Goal: Task Accomplishment & Management: Use online tool/utility

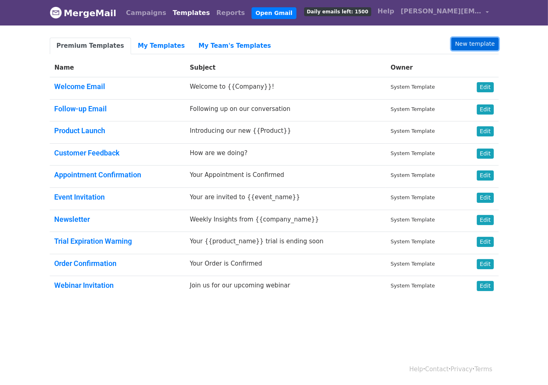
click at [474, 39] on link "New template" at bounding box center [474, 44] width 47 height 13
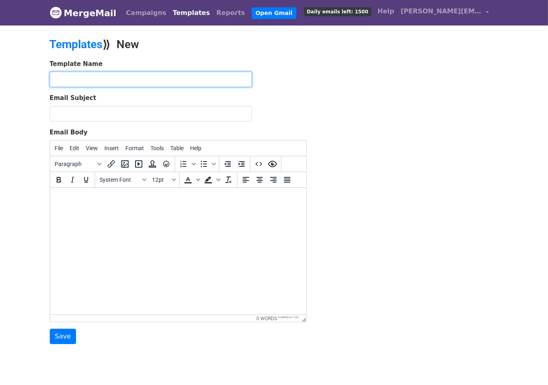
click at [97, 80] on input "text" at bounding box center [151, 79] width 202 height 15
type input "IUCr 2026 Sponsor & Exhib Reply"
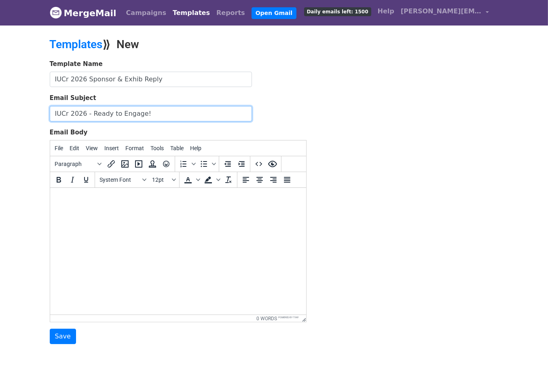
type input "IUCr 2026 - Ready to Engage!"
paste body
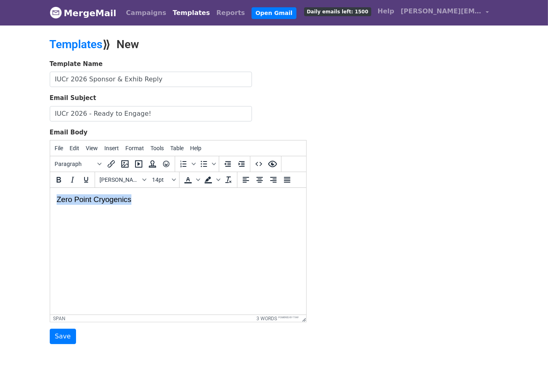
drag, startPoint x: 131, startPoint y: 198, endPoint x: 3, endPoint y: 204, distance: 128.7
click at [50, 204] on html "Zero Point Cryogenics" at bounding box center [178, 199] width 256 height 23
drag, startPoint x: 132, startPoint y: 200, endPoint x: 45, endPoint y: 192, distance: 87.7
click at [50, 192] on html "Zero Point Cryogenics" at bounding box center [178, 199] width 256 height 23
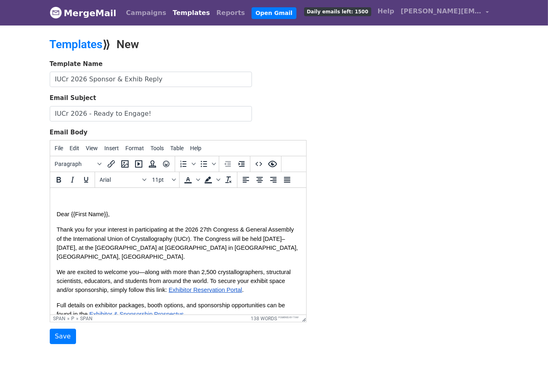
click at [57, 213] on span "Dear {{First Name}}," at bounding box center [82, 214] width 53 height 6
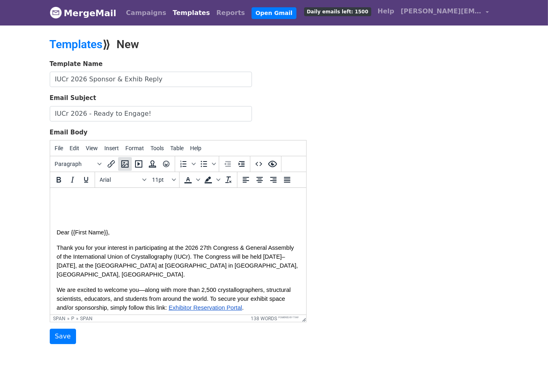
click at [124, 161] on icon "Insert/edit image" at bounding box center [124, 163] width 7 height 7
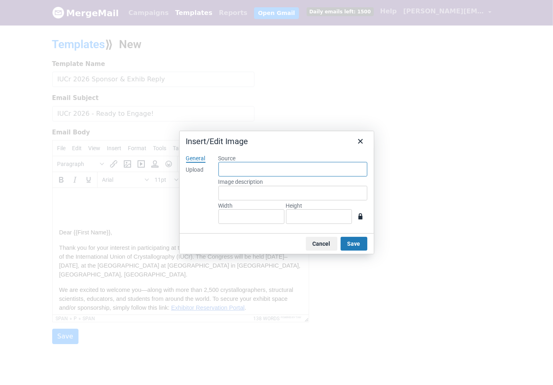
click at [238, 168] on input "Source" at bounding box center [292, 169] width 149 height 15
click at [203, 170] on div "Upload" at bounding box center [195, 170] width 18 height 8
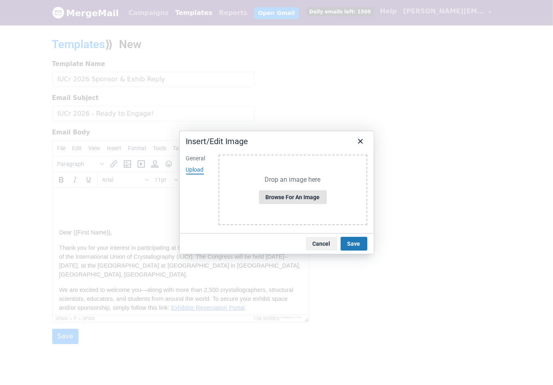
click at [289, 204] on div "Drop an image here Browse for an image" at bounding box center [292, 189] width 149 height 70
click at [289, 200] on button "Browse for an image" at bounding box center [293, 197] width 68 height 14
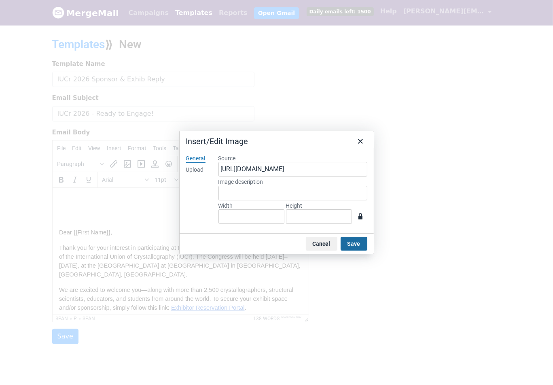
type input "284"
click at [345, 241] on button "Save" at bounding box center [354, 244] width 27 height 14
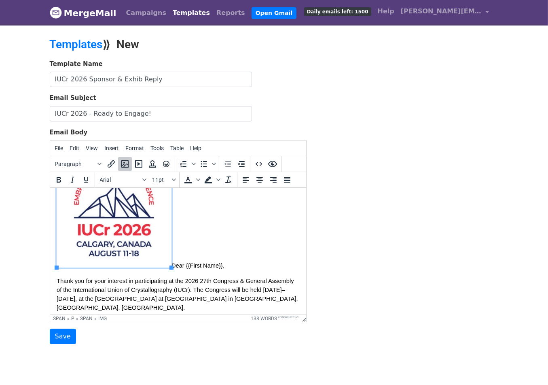
scroll to position [61, 0]
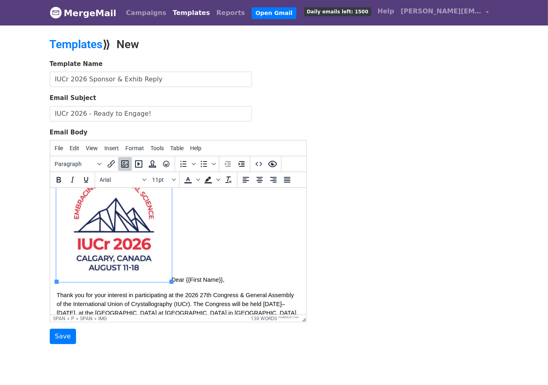
click at [150, 221] on img at bounding box center [113, 224] width 115 height 115
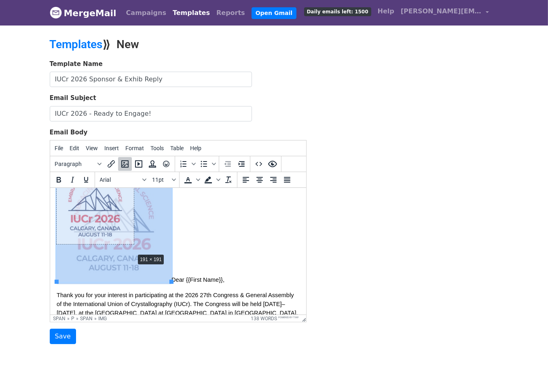
drag, startPoint x: 171, startPoint y: 280, endPoint x: 141, endPoint y: 257, distance: 38.3
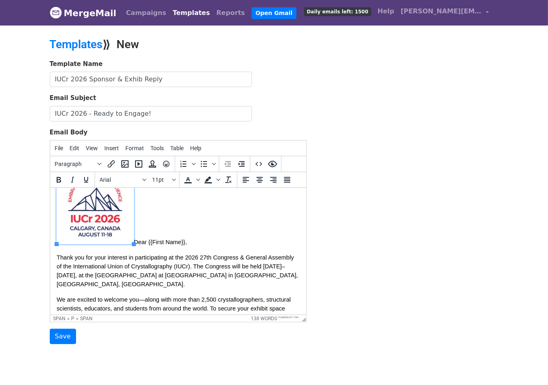
click at [135, 240] on span "Dear {{First Name}}," at bounding box center [121, 242] width 130 height 6
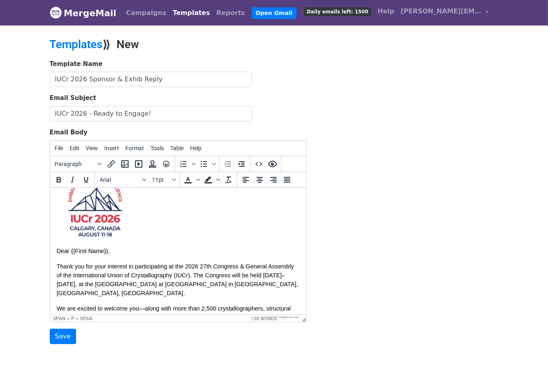
click at [76, 249] on span "Dear {{First Name}}," at bounding box center [94, 246] width 77 height 15
click at [120, 251] on p "Dear {{First Name}}," at bounding box center [177, 201] width 243 height 106
click at [57, 264] on span "Thank you for your interest in participating at the 2026 27th Congress & Genera…" at bounding box center [177, 279] width 243 height 33
drag, startPoint x: 128, startPoint y: 265, endPoint x: 167, endPoint y: 270, distance: 39.1
click at [167, 270] on p "Thank you for your interest in participating at the 2026 27th Congress & Genera…" at bounding box center [177, 280] width 243 height 36
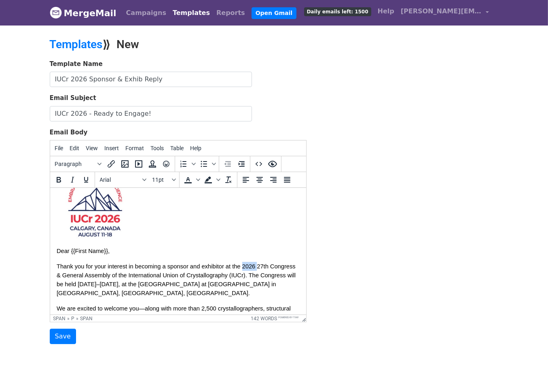
drag, startPoint x: 243, startPoint y: 264, endPoint x: 257, endPoint y: 265, distance: 14.6
click at [257, 265] on span "Thank you for your interest in becoming a sponsor and exhibitor at the 2026 27t…" at bounding box center [176, 279] width 241 height 33
click at [238, 273] on span "Thank you for your interest in becoming a sponsor and exhibitor at the 27th Con…" at bounding box center [177, 279] width 243 height 33
click at [133, 291] on p "Thank you for your interest in becoming a sponsor and exhibitor at the 27th Con…" at bounding box center [177, 280] width 243 height 36
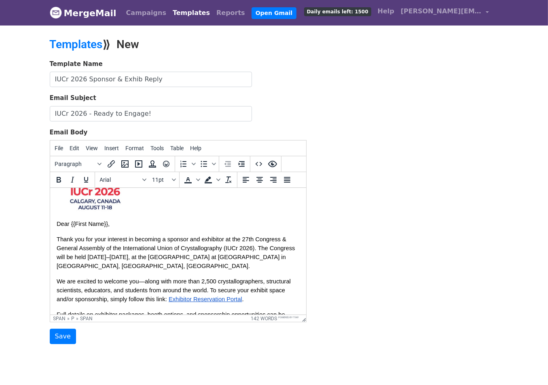
scroll to position [74, 0]
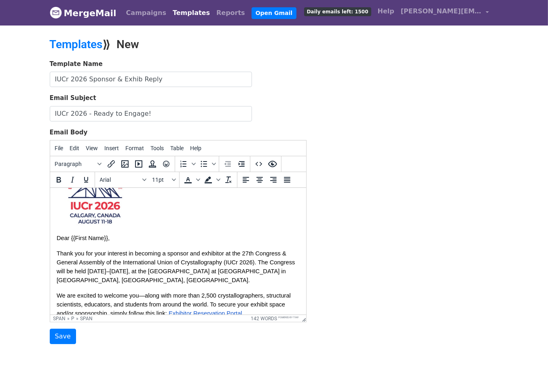
click at [227, 270] on span "Thank you for your interest in becoming a sponsor and exhibitor at the 27th Con…" at bounding box center [176, 266] width 240 height 33
click at [262, 270] on span "Thank you for your interest in becoming a sponsor and exhibitor at the 27th Con…" at bounding box center [176, 266] width 240 height 33
click at [119, 281] on p "Thank you for your interest in becoming a sponsor and exhibitor at the 27th Con…" at bounding box center [177, 267] width 243 height 36
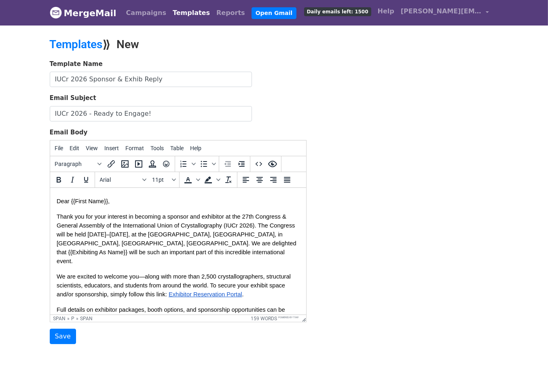
scroll to position [126, 0]
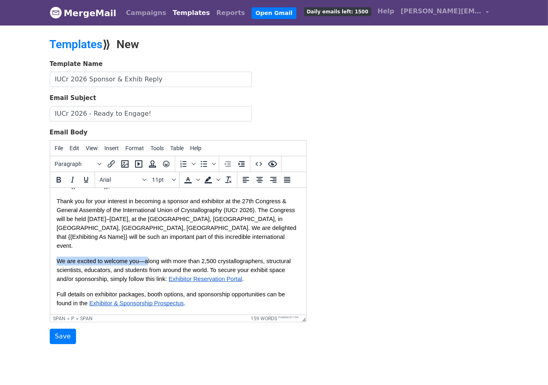
drag, startPoint x: 58, startPoint y: 251, endPoint x: 148, endPoint y: 253, distance: 90.2
click at [148, 258] on span "We are excited to welcome you—along with more than 2,500 crystallographers, str…" at bounding box center [174, 270] width 236 height 24
click at [131, 258] on span "Your team will join long with more than 2,500 crystallographers, structural sci…" at bounding box center [166, 270] width 221 height 24
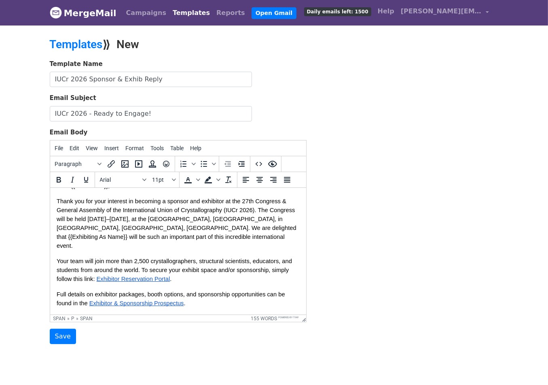
click at [141, 260] on span "Your team will join more than 2,500 crystallographers, structural scientists, e…" at bounding box center [174, 270] width 237 height 24
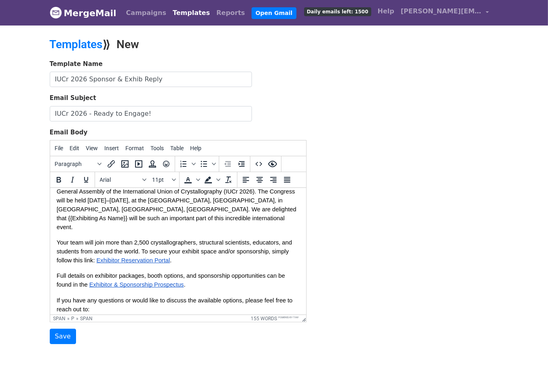
scroll to position [163, 0]
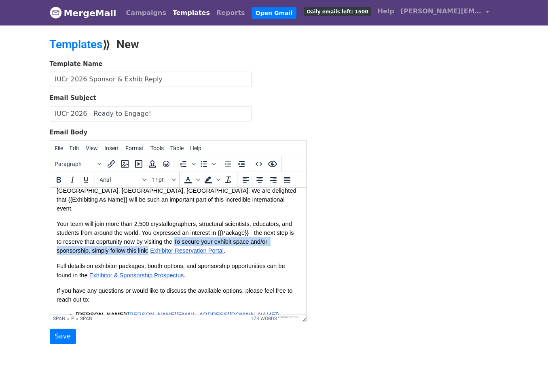
drag, startPoint x: 174, startPoint y: 230, endPoint x: 148, endPoint y: 239, distance: 27.1
click at [148, 239] on p "Your team will join more than 2,500 crystallographers, structural scientists, e…" at bounding box center [177, 237] width 243 height 36
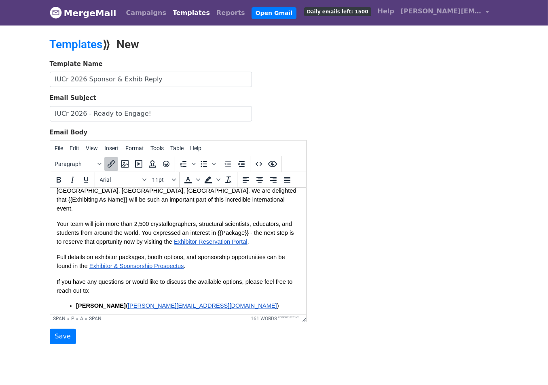
click at [176, 238] on span "Exhibitor Reservation Portal" at bounding box center [210, 241] width 74 height 6
click at [255, 232] on p "Your team will join more than 2,500 crystallographers, structural scientists, e…" at bounding box center [177, 232] width 243 height 27
drag, startPoint x: 175, startPoint y: 231, endPoint x: 248, endPoint y: 235, distance: 73.3
click at [248, 235] on p "Your team will join more than 2,500 crystallographers, structural scientists, e…" at bounding box center [177, 232] width 243 height 27
click at [186, 238] on span "Exhibitor Reservation Portal" at bounding box center [209, 241] width 74 height 6
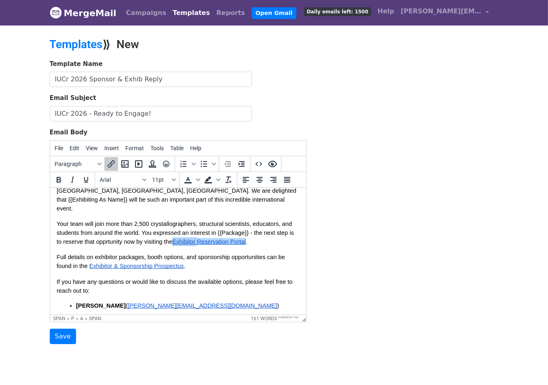
drag, startPoint x: 198, startPoint y: 232, endPoint x: 175, endPoint y: 230, distance: 22.7
click at [175, 238] on span "Exhibitor Reservation Portal" at bounding box center [209, 241] width 74 height 6
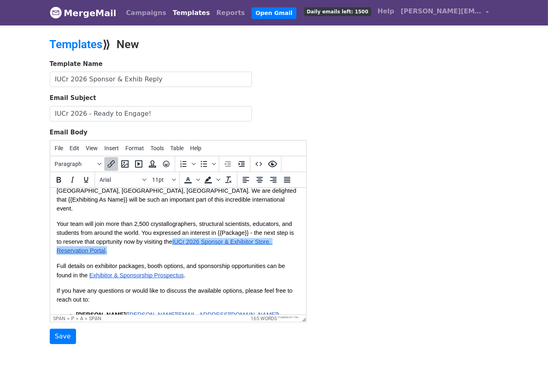
drag, startPoint x: 107, startPoint y: 242, endPoint x: 42, endPoint y: 243, distance: 64.7
click at [50, 243] on html "Dear {{First Name}}, Thank you for your interest in becoming a sponsor and exhi…" at bounding box center [178, 206] width 256 height 365
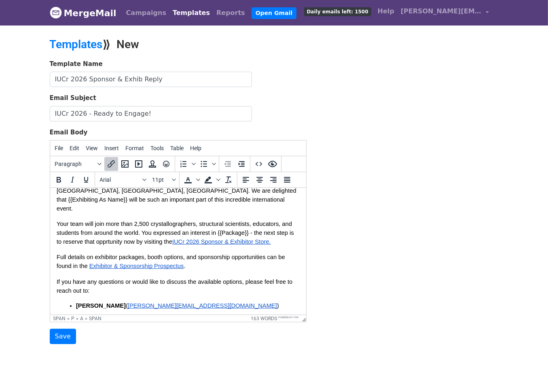
click at [269, 278] on span "If you have any questions or would like to discuss the available options, pleas…" at bounding box center [174, 285] width 237 height 15
click at [216, 238] on span "IUCr 2026 Sponsor & Exhibitor Store." at bounding box center [221, 241] width 99 height 6
click at [111, 164] on icon "Insert/edit link" at bounding box center [111, 163] width 7 height 7
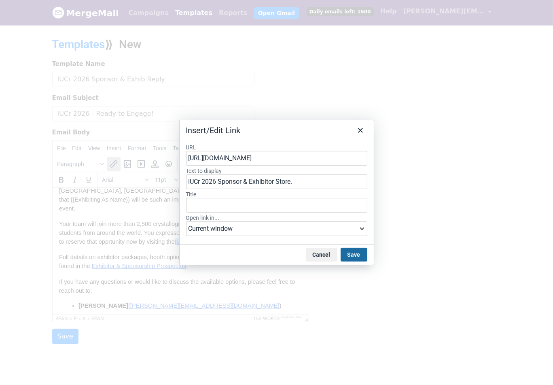
click at [353, 253] on button "Save" at bounding box center [354, 254] width 27 height 14
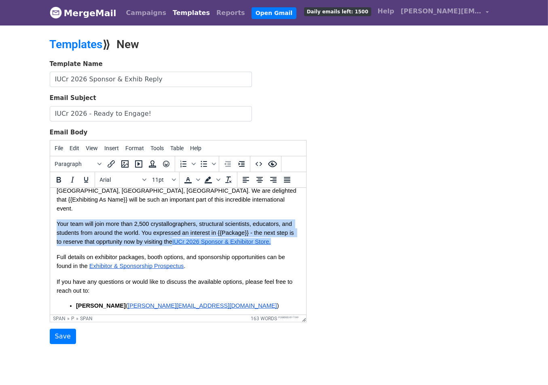
click at [227, 254] on span "Full details on exhibitor packages, booth options, and sponsorship opportunitie…" at bounding box center [171, 261] width 230 height 15
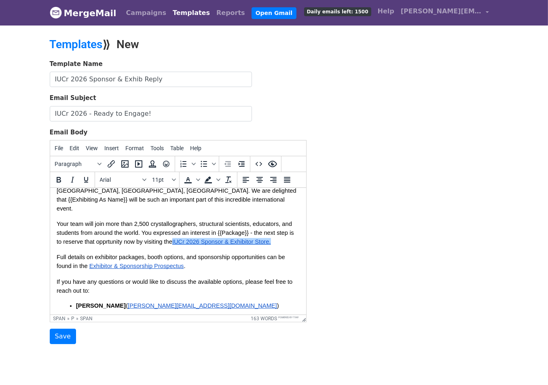
click at [285, 231] on p "Your team will join more than 2,500 crystallographers, structural scientists, e…" at bounding box center [177, 232] width 243 height 27
click at [286, 231] on p "Your team will join more than 2,500 crystallographers, structural scientists, e…" at bounding box center [177, 232] width 243 height 27
click at [281, 233] on p "Your team will join more than 2,500 crystallographers, structural scientists, e…" at bounding box center [177, 232] width 243 height 27
click at [277, 256] on p "Full details on exhibitor packages, booth options, and sponsorship opportunitie…" at bounding box center [177, 261] width 243 height 18
click at [288, 234] on p "Your team will join more than 2,500 crystallographers, structural scientists, e…" at bounding box center [177, 232] width 243 height 27
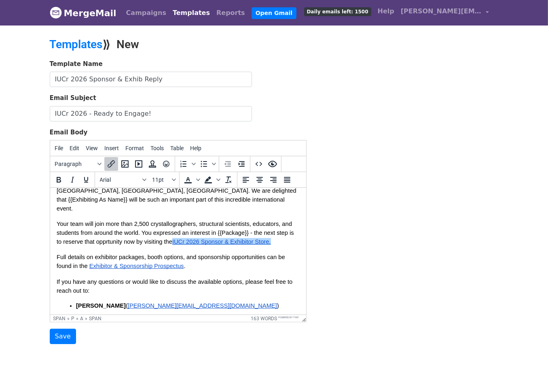
click at [288, 233] on p "Your team will join more than 2,500 crystallographers, structural scientists, e…" at bounding box center [177, 232] width 243 height 27
click at [56, 254] on span "Full details on exhibitor packages, booth options, and sponsorship opportunitie…" at bounding box center [171, 261] width 230 height 15
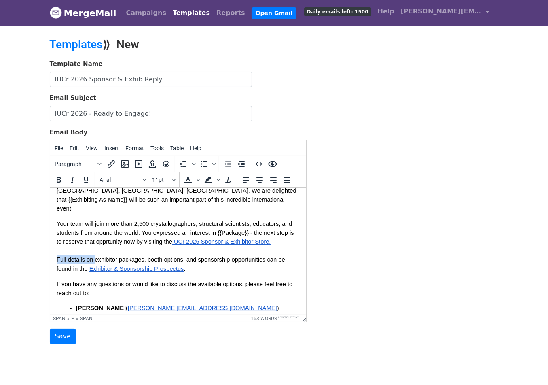
drag, startPoint x: 57, startPoint y: 249, endPoint x: 94, endPoint y: 249, distance: 37.6
click at [94, 256] on span "Full details on exhibitor packages, booth options, and sponsorship opportunitie…" at bounding box center [171, 263] width 230 height 15
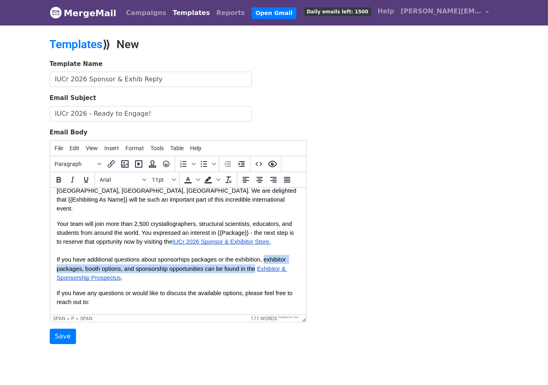
drag, startPoint x: 264, startPoint y: 249, endPoint x: 254, endPoint y: 261, distance: 15.3
click at [254, 261] on span "If you have additional questions about sponsorhips packages or the exhibition, …" at bounding box center [171, 263] width 231 height 15
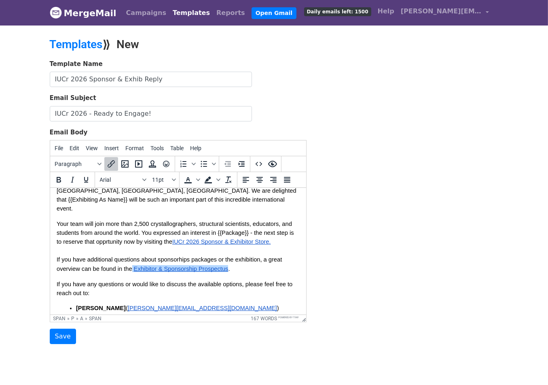
click at [135, 265] on span "Exhibitor & Sponsorship Prospectus" at bounding box center [180, 268] width 95 height 6
click at [266, 259] on p "Your team will join more than 2,500 crystallographers, structural scientists, e…" at bounding box center [177, 245] width 243 height 53
click at [109, 163] on icon "Insert/edit link" at bounding box center [111, 163] width 7 height 7
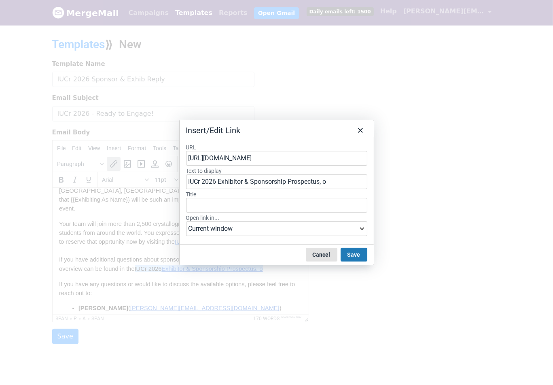
click at [332, 254] on button "Cancel" at bounding box center [322, 254] width 32 height 14
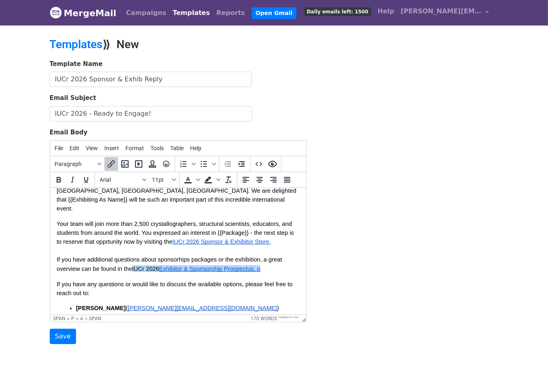
click at [279, 260] on p "Your team will join more than 2,500 crystallographers, structural scientists, e…" at bounding box center [177, 245] width 243 height 53
click at [57, 281] on span "If you have any questions or would like to discuss the available options, pleas…" at bounding box center [174, 288] width 237 height 15
click at [260, 265] on span "Exhibitor & Sponsorship Prospectus, o﻿" at bounding box center [209, 268] width 101 height 6
click at [57, 281] on span "If you have any questions or would like to discuss the available options, pleas…" at bounding box center [174, 288] width 237 height 15
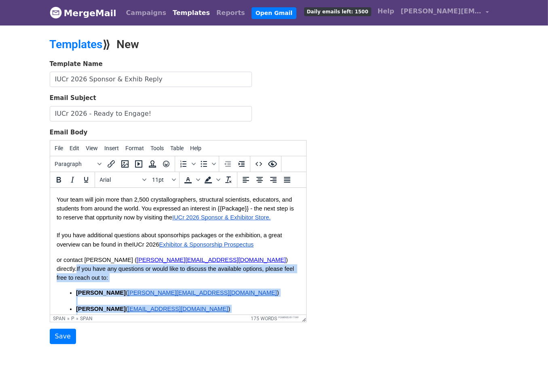
scroll to position [222, 0]
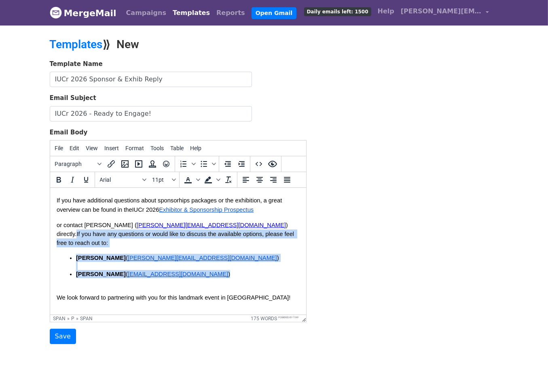
drag, startPoint x: 184, startPoint y: 273, endPoint x: 194, endPoint y: 256, distance: 19.8
click at [194, 256] on span "Dear {{First Name}}, Thank you for your interest in becoming a sponsor and exhi…" at bounding box center [177, 152] width 243 height 330
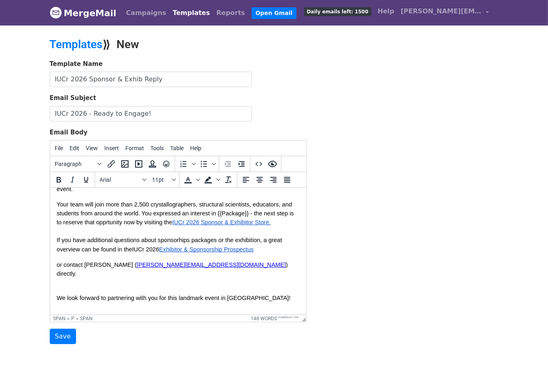
click at [57, 261] on span "or contact Dan Cooke ( cooke@aps.org ) directly." at bounding box center [172, 268] width 233 height 15
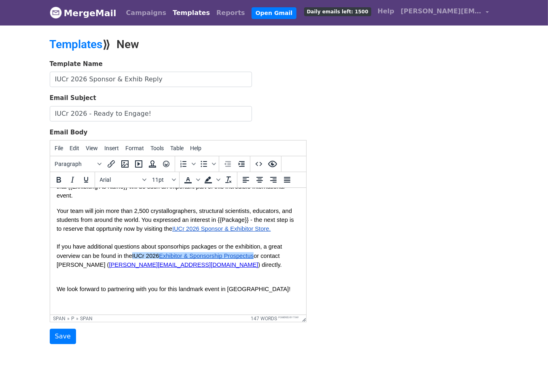
click at [263, 252] on span "or contact Dan Cooke ( cooke@aps.org ) directly." at bounding box center [168, 259] width 225 height 15
click at [260, 252] on span "or contact Dan Cooke ( cooke@aps.org ) directly." at bounding box center [168, 259] width 225 height 15
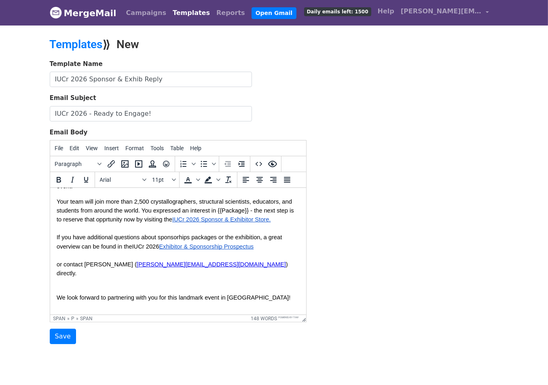
click at [57, 261] on span "or contact Dan Cooke ( cooke@aps.org ) directly." at bounding box center [172, 268] width 233 height 15
click at [57, 246] on p "Your team will join more than 2,500 crystallographers, structural scientists, e…" at bounding box center [177, 241] width 243 height 89
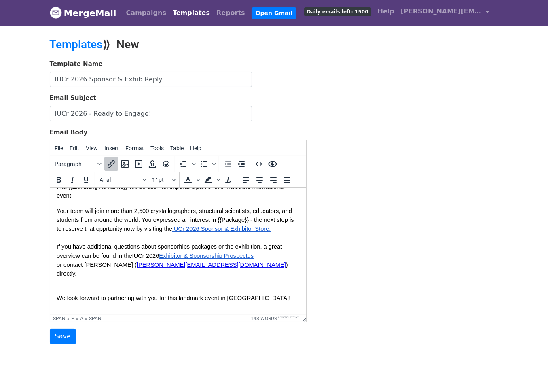
click at [57, 261] on span "or contact Dan Cooke ( cooke@aps.org ) directly." at bounding box center [172, 268] width 233 height 15
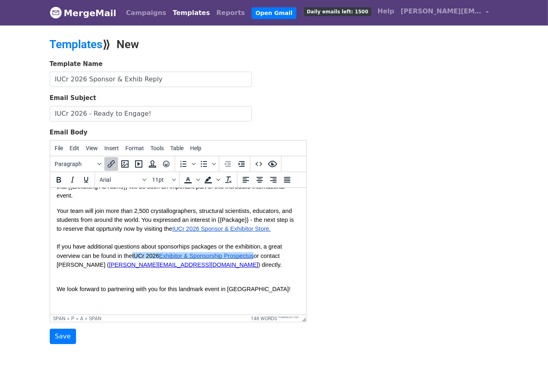
click at [186, 255] on p "Your team will join more than 2,500 crystallographers, structural scientists, e…" at bounding box center [177, 242] width 243 height 72
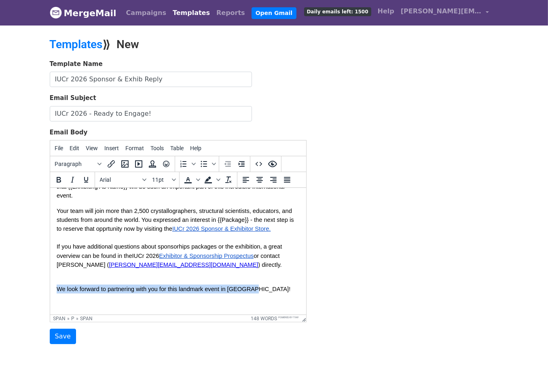
drag, startPoint x: 56, startPoint y: 279, endPoint x: 288, endPoint y: 279, distance: 232.1
click at [288, 284] on p "We look forward to partnering with you for this landmark event in Calgary!" at bounding box center [177, 288] width 243 height 9
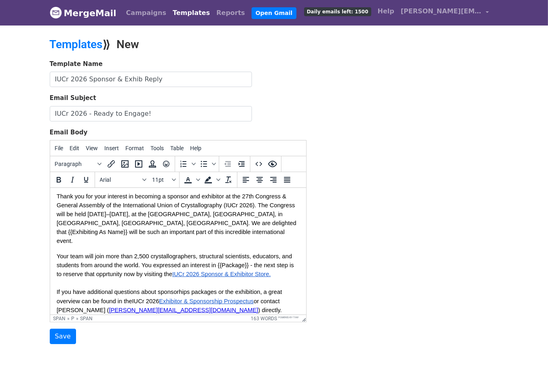
scroll to position [131, 0]
click at [57, 288] on span "If you have additional questions about sponsorhips packages or the exhibition, …" at bounding box center [169, 295] width 227 height 15
click at [56, 288] on span "If you have additional questions about sponsorhips packages or the exhibition, …" at bounding box center [169, 295] width 227 height 15
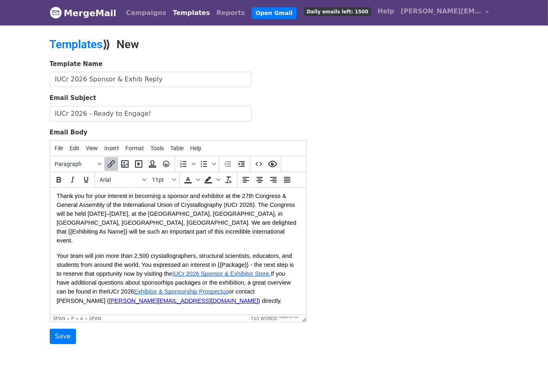
click at [142, 293] on p "Your team will join more than 2,500 crystallographers, structural scientists, e…" at bounding box center [177, 282] width 243 height 63
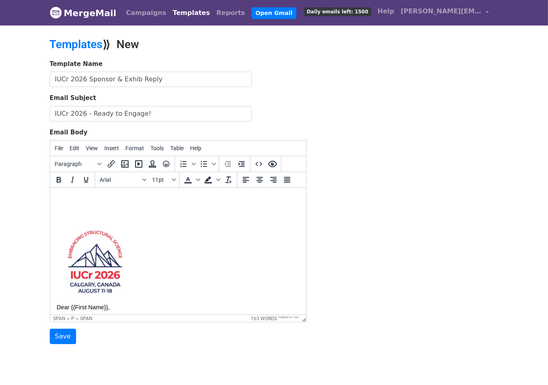
scroll to position [0, 0]
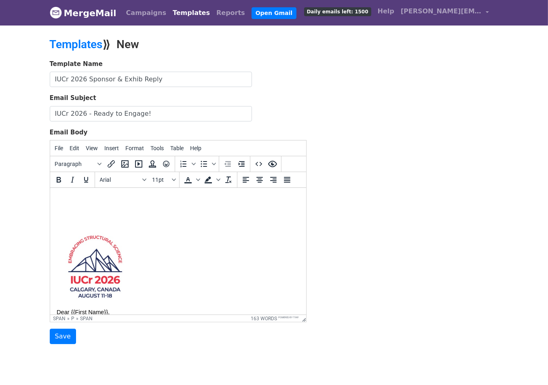
click at [105, 260] on img at bounding box center [94, 266] width 77 height 77
click at [259, 176] on icon "Align center" at bounding box center [260, 180] width 10 height 10
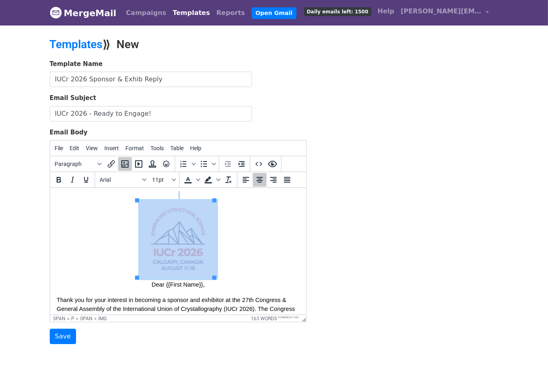
scroll to position [47, 0]
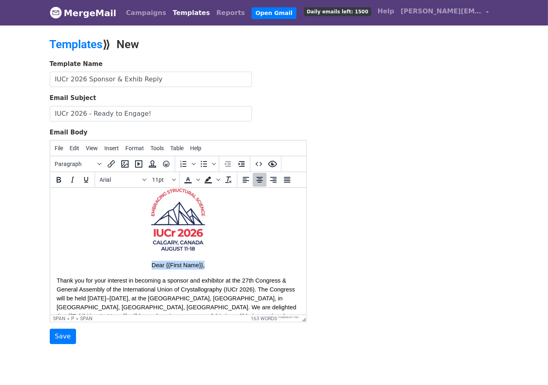
drag, startPoint x: 150, startPoint y: 264, endPoint x: 211, endPoint y: 264, distance: 61.5
click at [211, 264] on p "Dear {{First Name}}," at bounding box center [177, 216] width 243 height 106
click at [245, 182] on icon "Align left" at bounding box center [246, 180] width 6 height 6
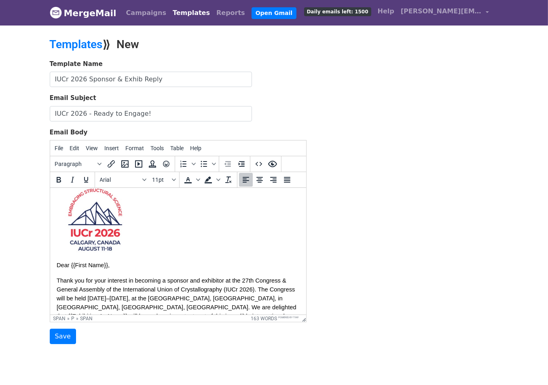
click at [138, 246] on p "Dear {{First Name}}," at bounding box center [177, 216] width 243 height 106
click at [57, 264] on span "Dear {{First Name}}," at bounding box center [94, 260] width 77 height 15
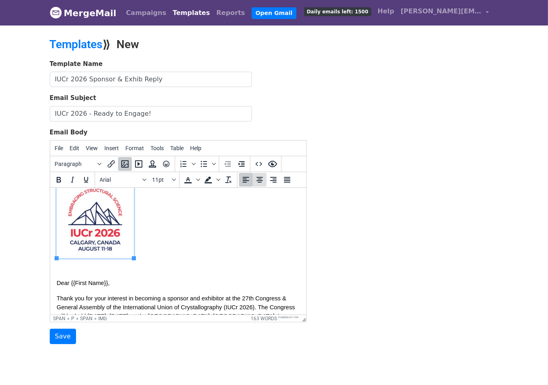
click at [257, 179] on icon "Align center" at bounding box center [260, 180] width 10 height 10
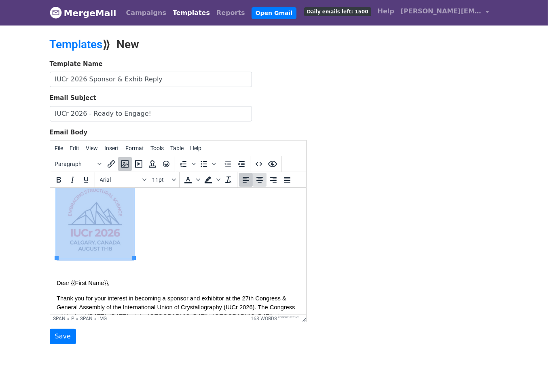
scroll to position [40, 0]
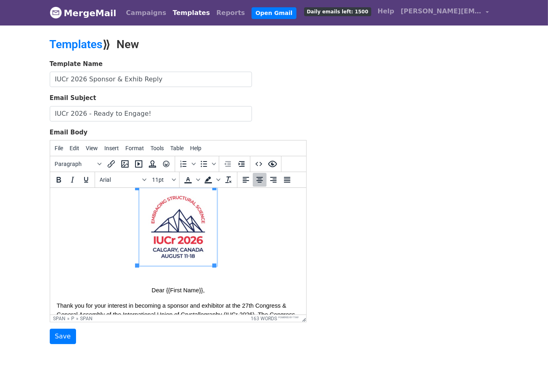
click at [146, 287] on p "Dear {{First Name}}," at bounding box center [177, 232] width 243 height 124
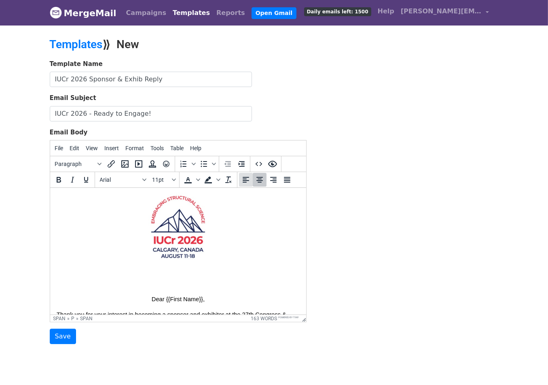
click at [244, 181] on icon "Align left" at bounding box center [246, 180] width 10 height 10
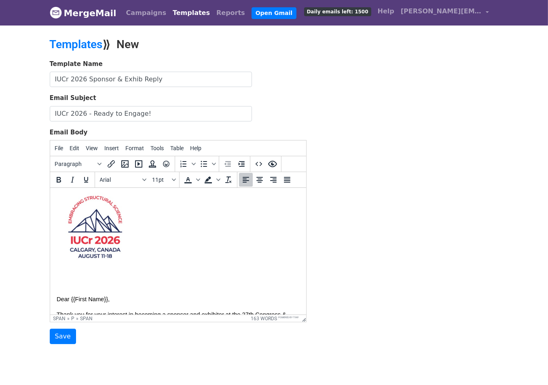
click at [99, 270] on p "Dear {{First Name}}," at bounding box center [177, 236] width 243 height 133
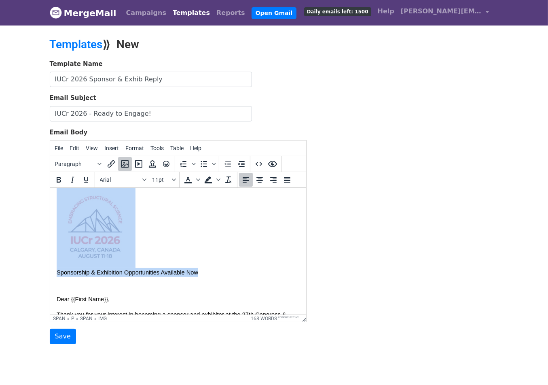
drag, startPoint x: 199, startPoint y: 273, endPoint x: 55, endPoint y: 267, distance: 143.7
click at [55, 267] on html "Sponsorship & Exhibition Opportunities Available Now Dear {{First Name}}, Thank…" at bounding box center [178, 335] width 256 height 375
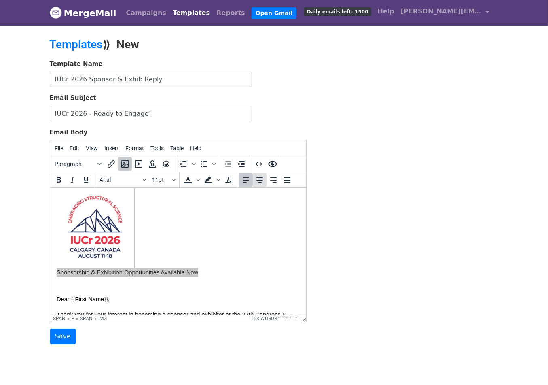
click at [256, 181] on icon "Align center" at bounding box center [260, 180] width 10 height 10
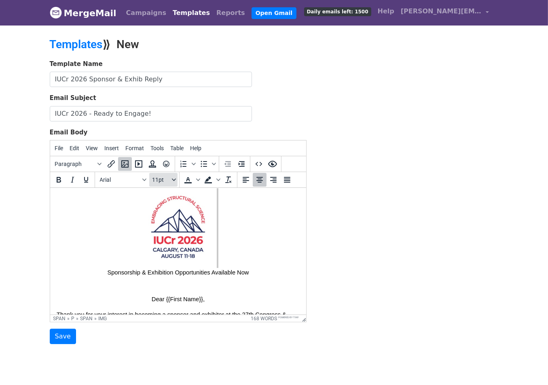
click at [173, 176] on button "11pt" at bounding box center [163, 180] width 28 height 14
click at [168, 195] on div "8pt" at bounding box center [171, 195] width 12 height 10
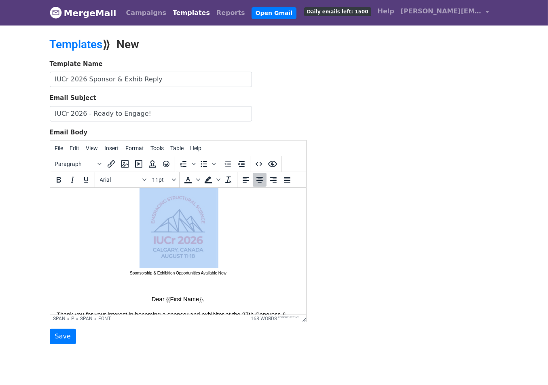
click at [212, 254] on img at bounding box center [177, 226] width 77 height 77
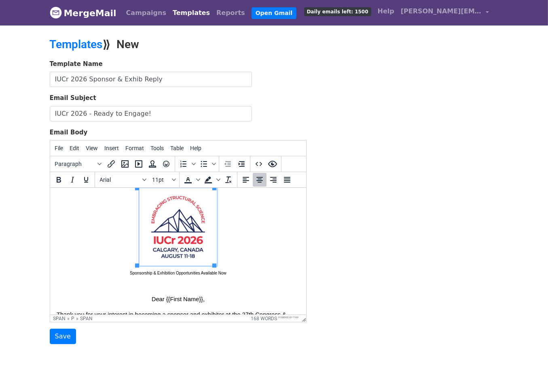
click at [150, 298] on span "Sponsorship & Exhibition Opportunities Available Now Dear {{First Name}}," at bounding box center [177, 281] width 97 height 42
click at [245, 180] on icon "Align left" at bounding box center [246, 180] width 6 height 6
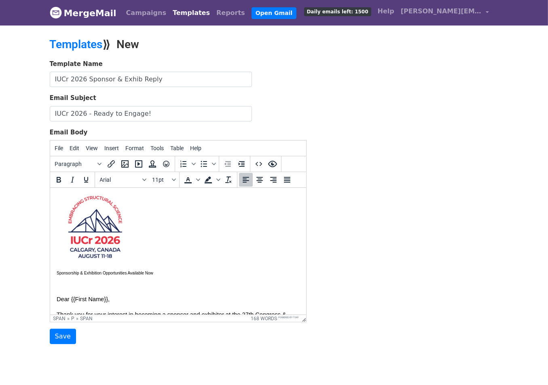
click at [71, 284] on p "Sponsorship & Exhibition Opportunities Available Now Dear {{First Name}}," at bounding box center [177, 236] width 243 height 133
click at [80, 148] on button "Edit" at bounding box center [75, 148] width 16 height 14
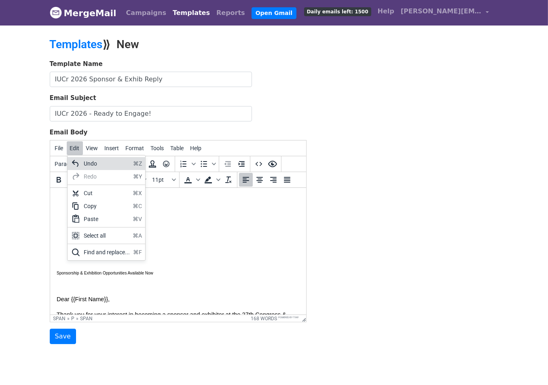
click at [81, 159] on div "Undo ⌘Z" at bounding box center [107, 163] width 78 height 13
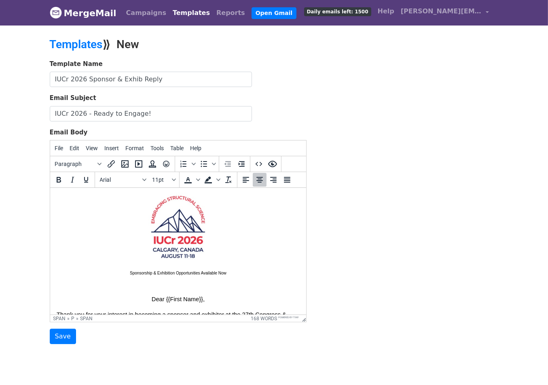
click at [182, 290] on p "Sponsorship & Exhibition Opportunities Available Now Dear {{First Name}}," at bounding box center [177, 236] width 243 height 133
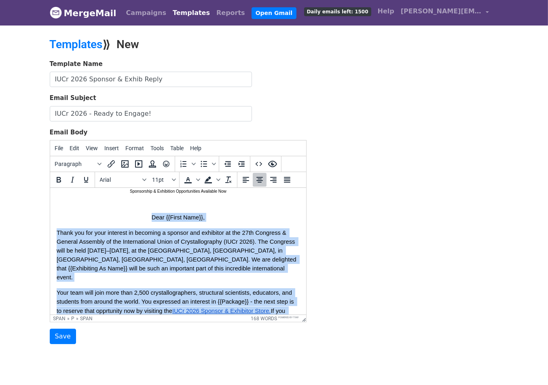
scroll to position [239, 0]
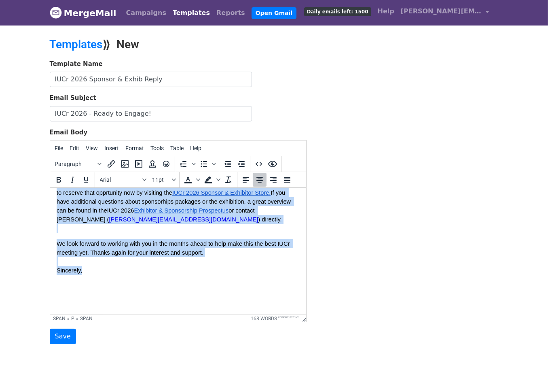
drag, startPoint x: 148, startPoint y: 299, endPoint x: 200, endPoint y: 199, distance: 112.0
click at [159, 257] on span "Sponsorship & Exhibition Opportunities Available Now Dear {{First Name}}, Thank…" at bounding box center [177, 139] width 243 height 338
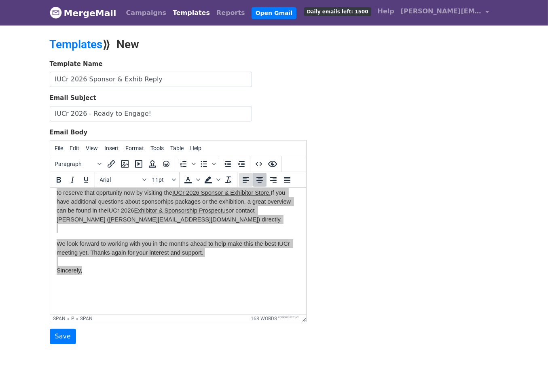
click at [248, 177] on icon "Align left" at bounding box center [246, 180] width 10 height 10
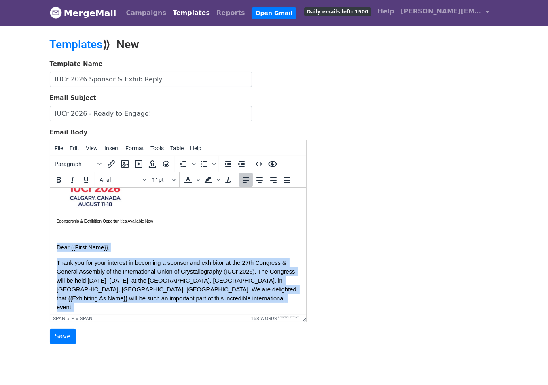
scroll to position [81, 0]
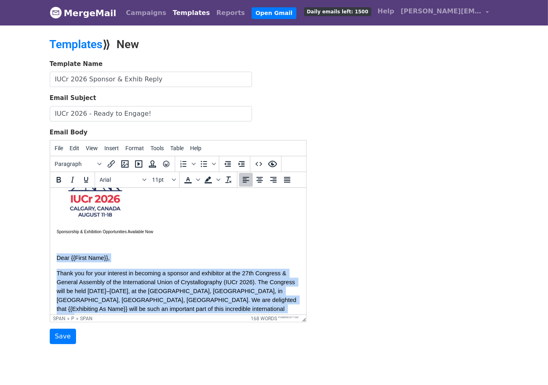
click at [156, 229] on p "Sponsorship & Exhibition Opportunities Available Now Dear {{First Name}}," at bounding box center [177, 195] width 243 height 133
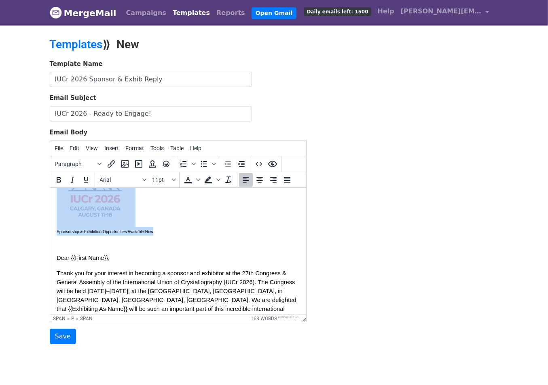
drag, startPoint x: 156, startPoint y: 229, endPoint x: 99, endPoint y: 201, distance: 63.3
click at [99, 201] on p "Sponsorship & Exhibition Opportunities Available Now Dear {{First Name}}," at bounding box center [177, 195] width 243 height 133
click at [176, 221] on p "Sponsorship & Exhibition Opportunities Available Now Dear {{First Name}}," at bounding box center [177, 195] width 243 height 133
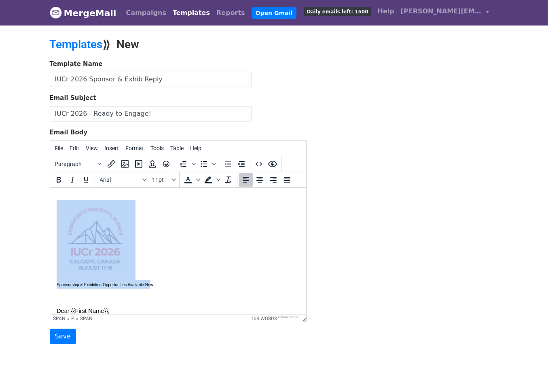
scroll to position [12, 0]
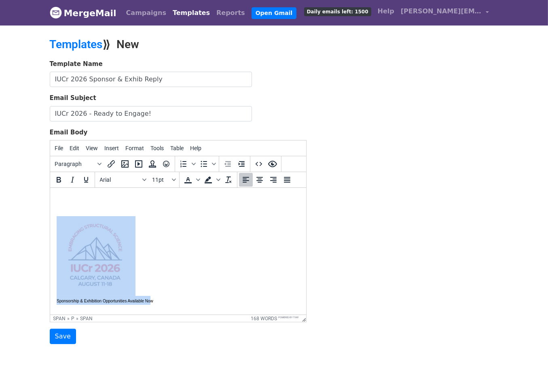
drag, startPoint x: 150, startPoint y: 231, endPoint x: 81, endPoint y: 191, distance: 79.2
click at [81, 191] on body "Sponsorship & Exhibition Opportunities Available Now Dear {{First Name}}, Thank…" at bounding box center [177, 363] width 243 height 362
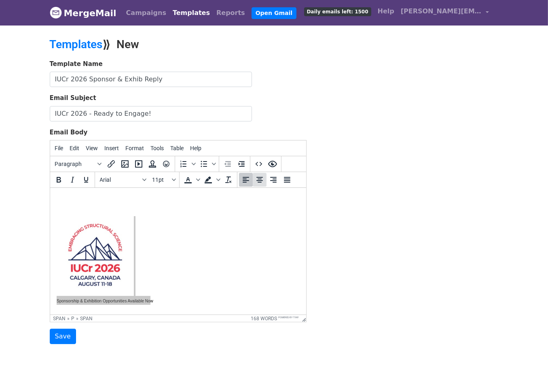
click at [260, 178] on icon "Align center" at bounding box center [259, 180] width 6 height 6
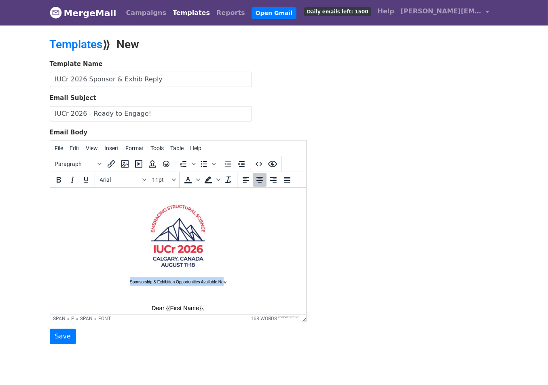
scroll to position [65, 0]
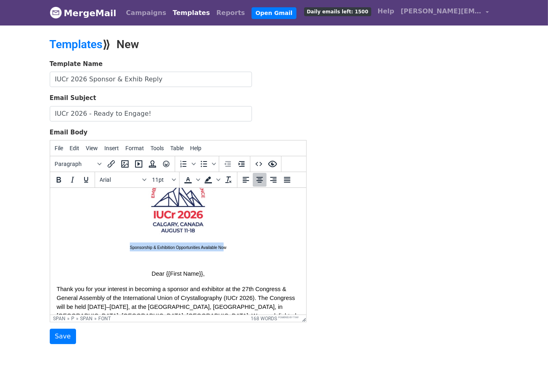
click at [211, 268] on p "Sponsorship & Exhibition Opportunities Available Now Dear {{First Name}}," at bounding box center [177, 210] width 243 height 133
click at [150, 273] on span "Sponsorship & Exhibition Opportunities Available Now Dear {{First Name}}," at bounding box center [177, 256] width 97 height 42
drag, startPoint x: 150, startPoint y: 272, endPoint x: 211, endPoint y: 269, distance: 61.1
click at [211, 269] on p "Sponsorship & Exhibition Opportunities Available Now Dear {{First Name}}," at bounding box center [177, 210] width 243 height 133
click at [55, 288] on html "Sponsorship & Exhibition Opportunities Available Now Thank you for your interes…" at bounding box center [178, 310] width 256 height 375
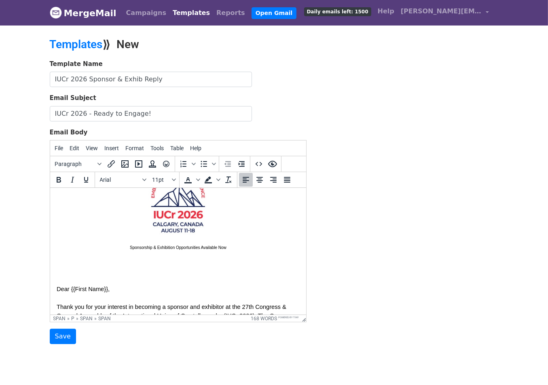
click at [65, 278] on body "Sponsorship & Exhibition Opportunities Available Now Dear {{First Name}}, Thank…" at bounding box center [177, 319] width 243 height 380
click at [61, 278] on body "Sponsorship & Exhibition Opportunities Available Now Dear {{First Name}}, Thank…" at bounding box center [177, 319] width 243 height 380
click at [59, 273] on p "Sponsorship & Exhibition Opportunities Available Now" at bounding box center [177, 210] width 243 height 133
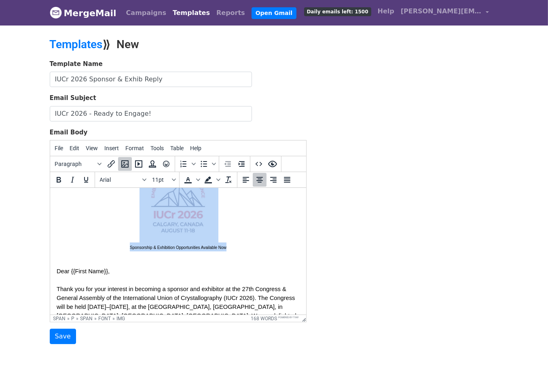
drag, startPoint x: 227, startPoint y: 247, endPoint x: 113, endPoint y: 240, distance: 114.3
click at [113, 240] on p "Sponsorship & Exhibition Opportunities Available Now" at bounding box center [177, 201] width 243 height 115
click at [126, 247] on p "Sponsorship & Exhibition Opportunities Available Now" at bounding box center [177, 201] width 243 height 115
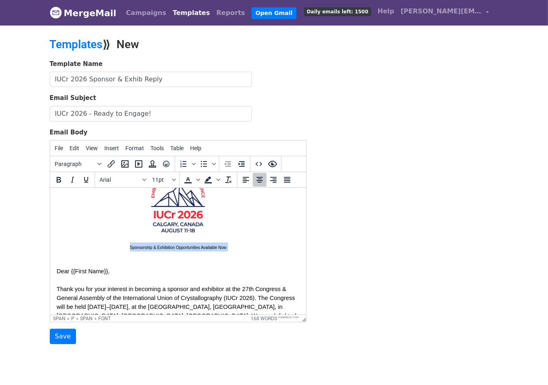
drag, startPoint x: 126, startPoint y: 245, endPoint x: 220, endPoint y: 253, distance: 94.9
click at [220, 253] on p "Sponsorship & Exhibition Opportunities Available Now" at bounding box center [177, 201] width 243 height 115
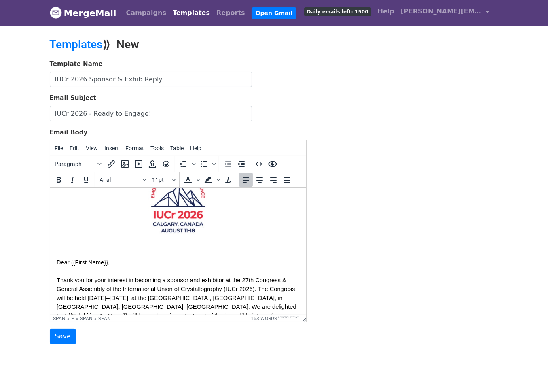
click at [80, 251] on body "Dear {{First Name}}, Thank you for your interest in becoming a sponsor and exhi…" at bounding box center [177, 305] width 243 height 353
click at [140, 246] on p at bounding box center [177, 197] width 243 height 106
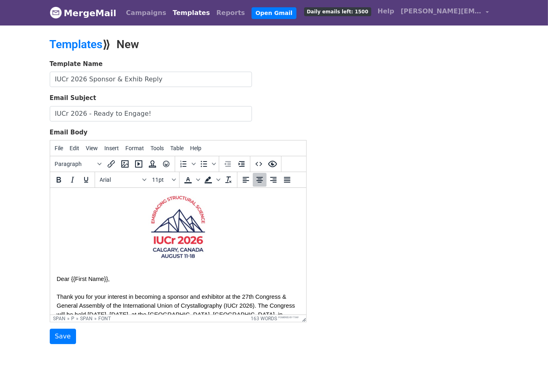
click at [249, 256] on p at bounding box center [177, 218] width 243 height 97
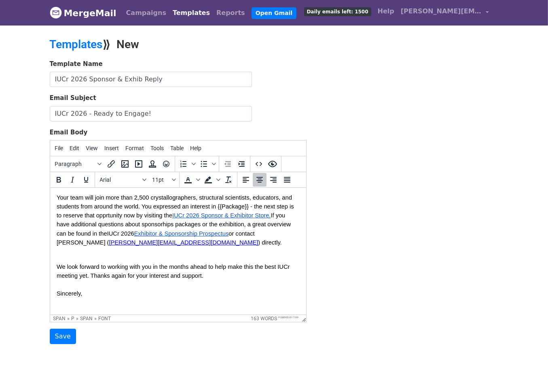
scroll to position [199, 0]
click at [66, 333] on input "Save" at bounding box center [63, 335] width 26 height 15
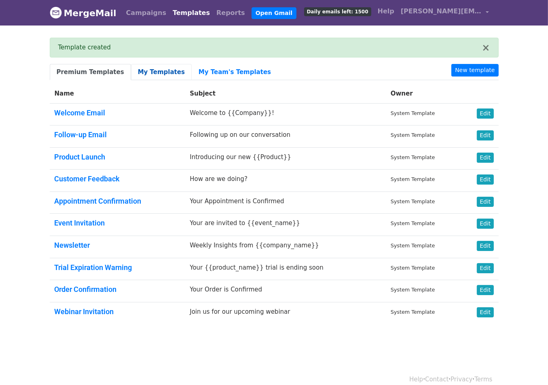
click at [158, 72] on link "My Templates" at bounding box center [161, 72] width 61 height 17
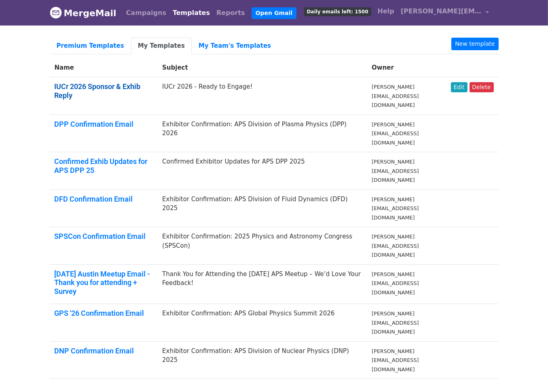
click at [139, 87] on link "IUCr 2026 Sponsor & Exhib Reply" at bounding box center [98, 90] width 86 height 17
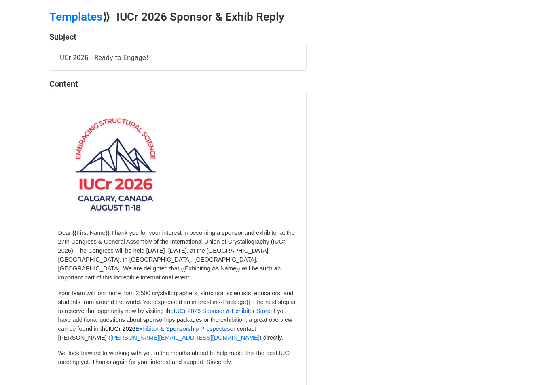
scroll to position [89, 0]
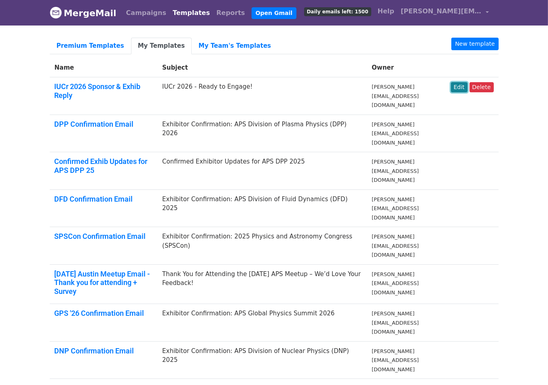
click at [467, 85] on link "Edit" at bounding box center [459, 87] width 17 height 10
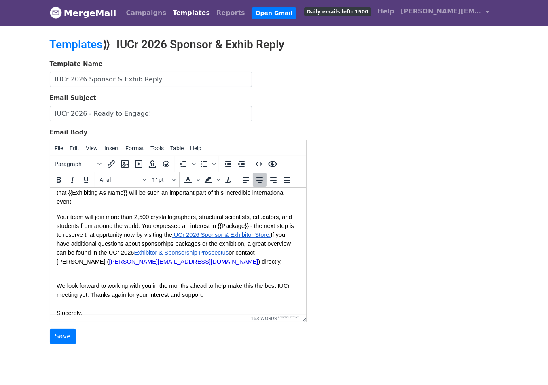
scroll to position [146, 0]
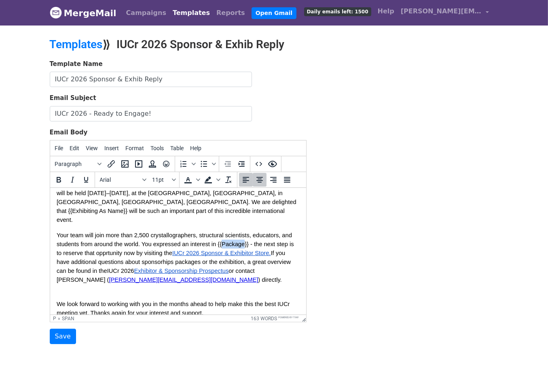
drag, startPoint x: 222, startPoint y: 234, endPoint x: 245, endPoint y: 233, distance: 23.1
click at [245, 233] on span "Your team will join more than 2,500 crystallographers, structural scientists, e…" at bounding box center [175, 244] width 239 height 24
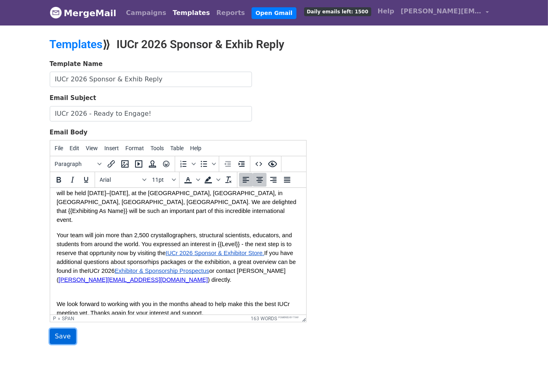
click at [66, 335] on input "Save" at bounding box center [63, 335] width 26 height 15
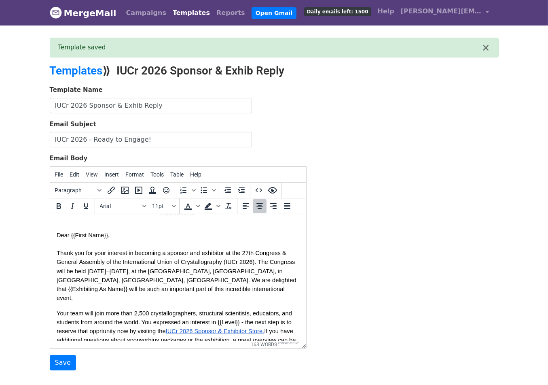
scroll to position [96, 0]
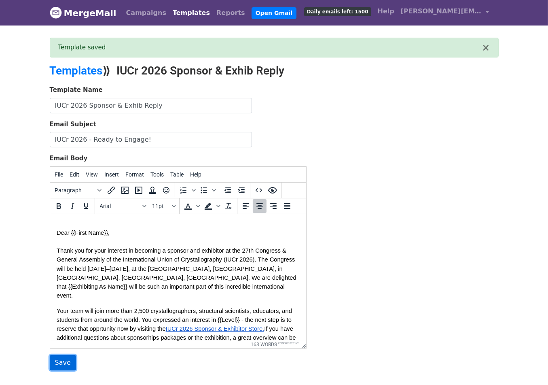
click at [68, 357] on input "Save" at bounding box center [63, 362] width 26 height 15
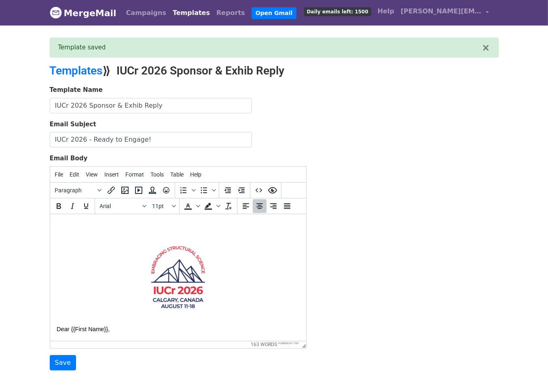
click at [97, 14] on link "MergeMail" at bounding box center [83, 12] width 67 height 17
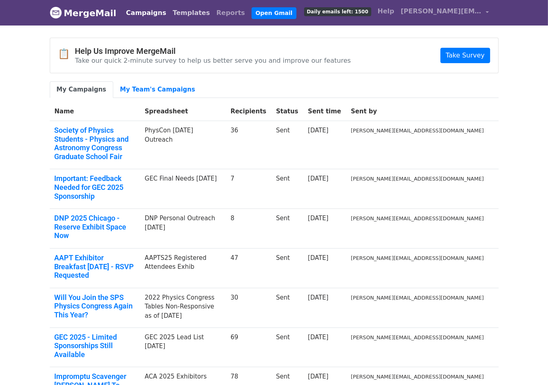
click at [173, 16] on link "Templates" at bounding box center [191, 13] width 44 height 16
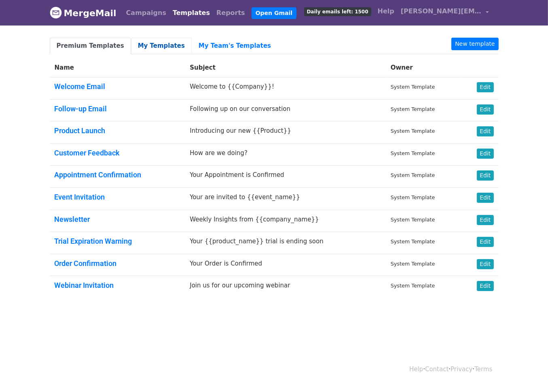
click at [157, 39] on link "My Templates" at bounding box center [161, 46] width 61 height 17
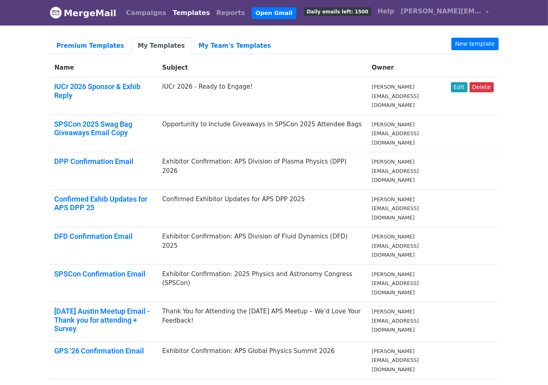
click at [200, 86] on td "IUCr 2026 - Ready to Engage!" at bounding box center [261, 96] width 209 height 38
click at [465, 84] on link "Edit" at bounding box center [459, 87] width 17 height 10
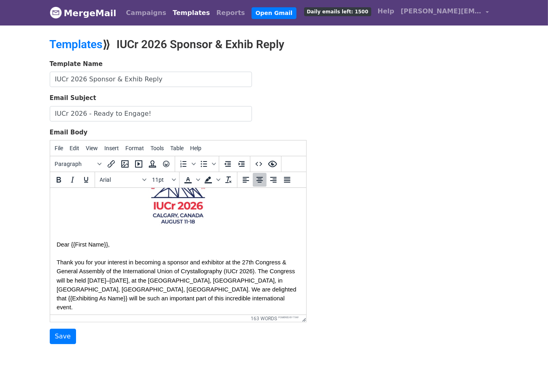
scroll to position [109, 0]
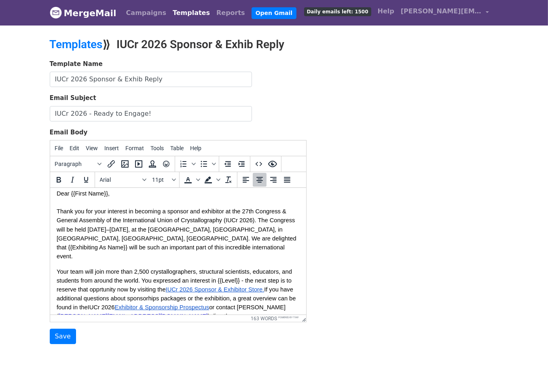
click at [148, 256] on body "Dear {{First Name}}, Thank you for your interest in becoming a sponsor and exhi…" at bounding box center [177, 245] width 243 height 320
click at [146, 268] on span "Your team will join more than 2,500 crystallographers, structural scientists, e…" at bounding box center [174, 280] width 237 height 24
click at [145, 178] on icon "Fonts" at bounding box center [144, 179] width 4 height 2
click at [312, 97] on div "Template Name IUCr 2026 Sponsor & Exhib Reply Email Subject IUCr 2026 - Ready t…" at bounding box center [178, 201] width 269 height 285
click at [70, 333] on input "Save" at bounding box center [63, 335] width 26 height 15
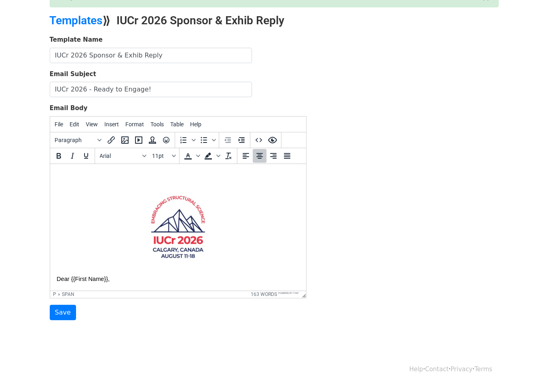
drag, startPoint x: 302, startPoint y: 183, endPoint x: 321, endPoint y: 231, distance: 50.7
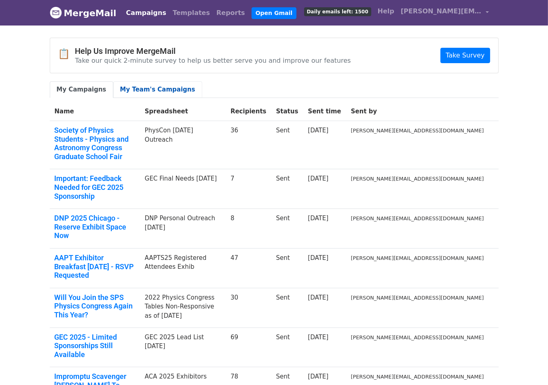
click at [159, 84] on link "My Team's Campaigns" at bounding box center [157, 89] width 89 height 17
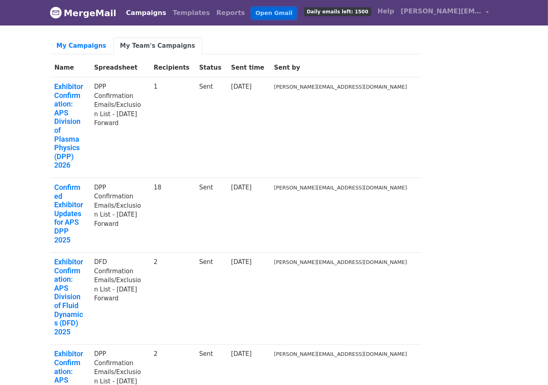
click at [252, 12] on link "Open Gmail" at bounding box center [274, 13] width 45 height 12
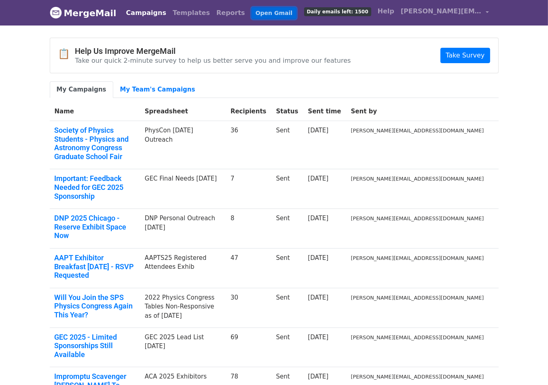
click at [252, 14] on link "Open Gmail" at bounding box center [274, 13] width 45 height 12
click at [184, 12] on link "Templates" at bounding box center [191, 13] width 44 height 16
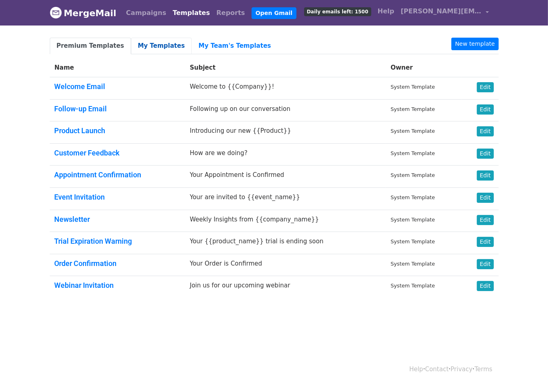
click at [151, 43] on link "My Templates" at bounding box center [161, 46] width 61 height 17
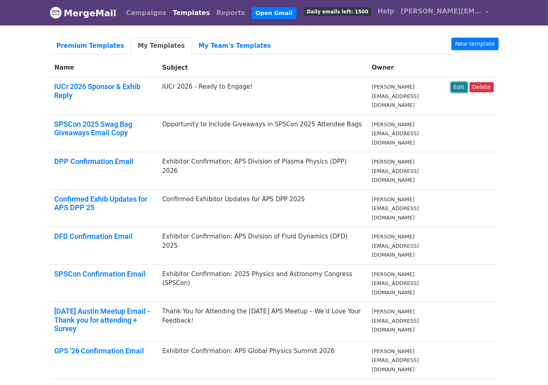
click at [463, 85] on link "Edit" at bounding box center [459, 87] width 17 height 10
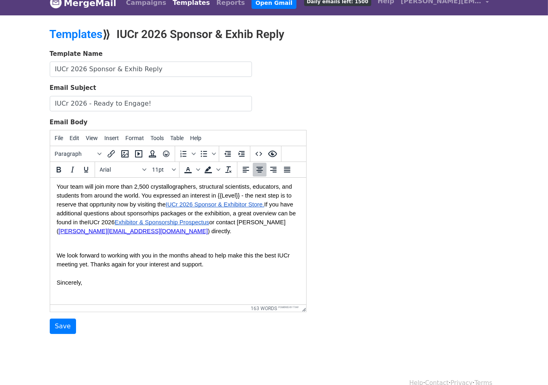
scroll to position [183, 0]
click at [173, 203] on span "If you have additional questions about sponsorhips packages or the exhibition, …" at bounding box center [176, 214] width 241 height 24
click at [162, 203] on span "If you have additional questions about sponsorhips packages or the exhibition, …" at bounding box center [176, 214] width 241 height 24
click at [176, 203] on span "If you have additional questions about sponsorships packages or the exhibition,…" at bounding box center [178, 214] width 244 height 24
click at [188, 227] on p "Your team will join more than 2,500 crystallographers, structural scientists, e…" at bounding box center [177, 214] width 243 height 63
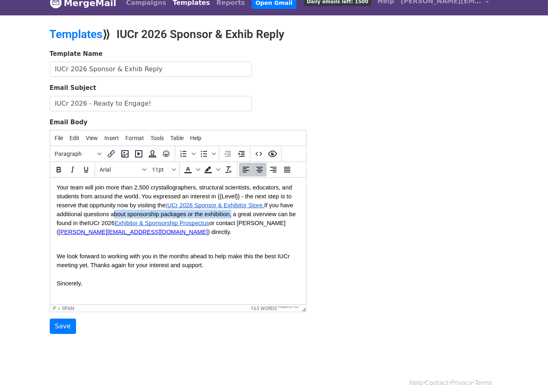
drag, startPoint x: 125, startPoint y: 204, endPoint x: 243, endPoint y: 205, distance: 118.1
click at [243, 205] on span "If you have additional questions about sponsorship packages or the exhibition, …" at bounding box center [176, 214] width 241 height 24
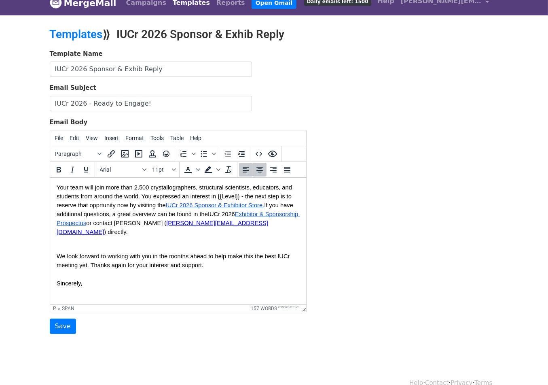
click at [266, 213] on p "Your team will join more than 2,500 crystallographers, structural scientists, e…" at bounding box center [177, 214] width 243 height 63
click at [57, 253] on span "We look forward to working with you in the months ahead to help make this the b…" at bounding box center [173, 269] width 235 height 33
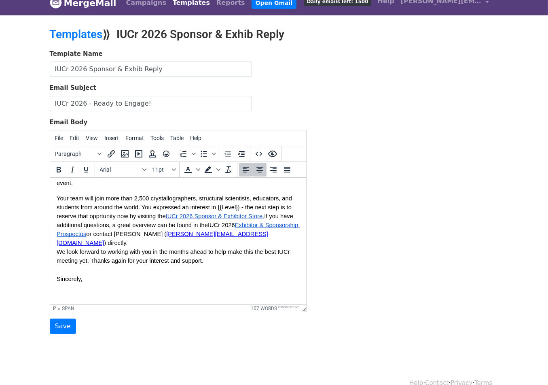
click at [57, 248] on span "We look forward to working with you in the months ahead to help make this the b…" at bounding box center [173, 264] width 235 height 33
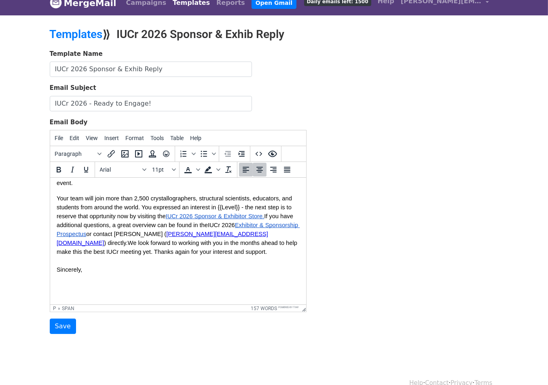
click at [193, 244] on p "Your team will join more than 2,500 crystallographers, structural scientists, e…" at bounding box center [177, 243] width 243 height 98
click at [71, 273] on p "Your team will join more than 2,500 crystallographers, structural scientists, e…" at bounding box center [177, 243] width 243 height 98
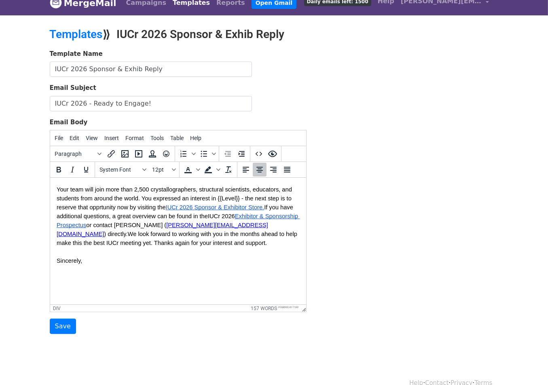
scroll to position [197, 0]
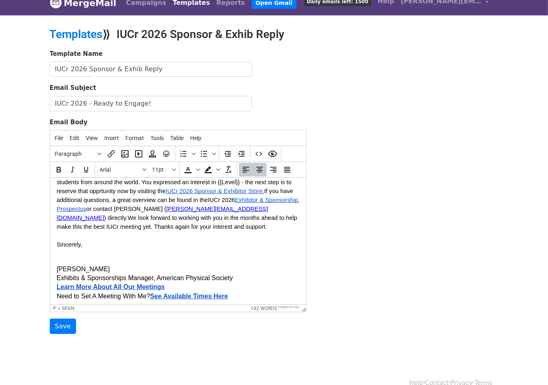
drag, startPoint x: 233, startPoint y: 288, endPoint x: 53, endPoint y: 235, distance: 187.2
click at [53, 235] on html "Dear {{First Name}}, Thank you for your interest in becoming a sponsor and exhi…" at bounding box center [178, 163] width 256 height 367
click at [171, 167] on button "11pt" at bounding box center [163, 170] width 28 height 14
click at [171, 198] on div "10pt" at bounding box center [171, 198] width 12 height 10
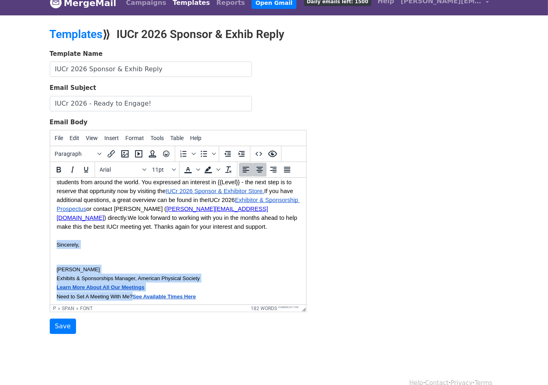
click at [164, 237] on p "Your team will join more than 2,500 crystallographers, structural scientists, e…" at bounding box center [177, 213] width 243 height 89
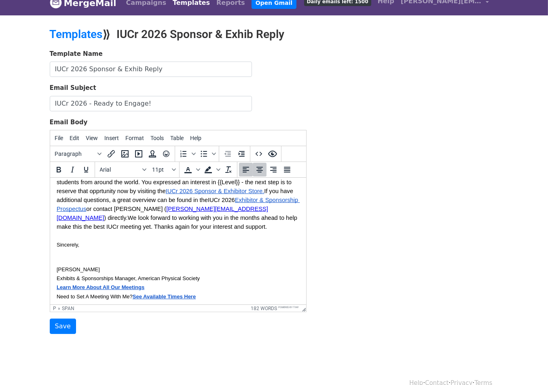
click at [112, 214] on span "We look forward to working with you in the months ahead to help make this the b…" at bounding box center [177, 230] width 242 height 33
drag, startPoint x: 203, startPoint y: 287, endPoint x: 56, endPoint y: 229, distance: 157.8
click at [56, 229] on body "Dear {{First Name}}, Thank you for your interest in becoming a sponsor and exhi…" at bounding box center [177, 164] width 243 height 354
click at [169, 169] on span "11pt" at bounding box center [161, 169] width 18 height 6
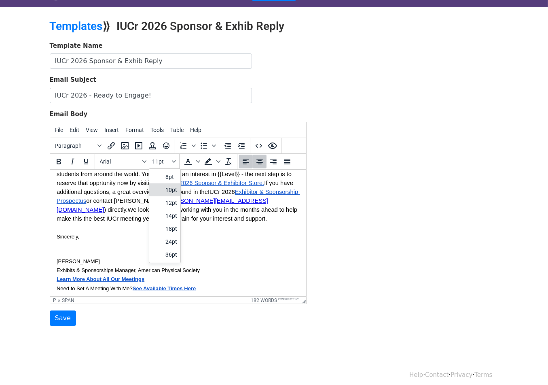
scroll to position [24, 0]
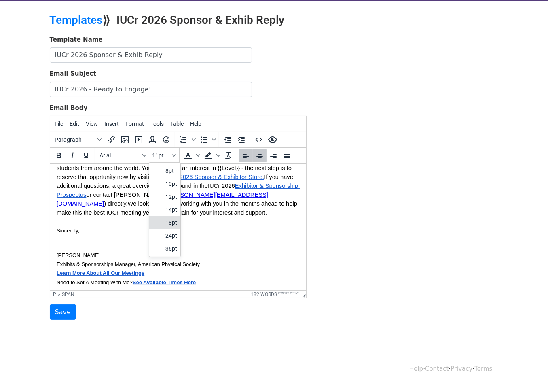
click at [214, 250] on div "[PERSON_NAME]" at bounding box center [177, 254] width 243 height 9
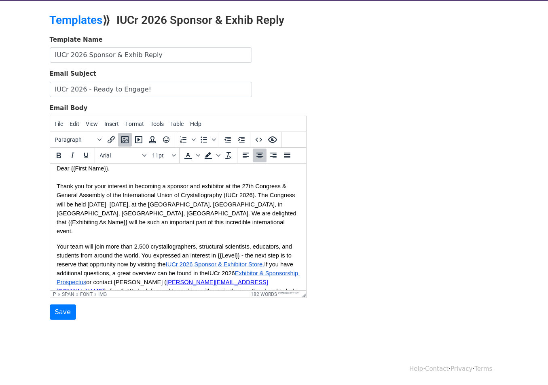
scroll to position [0, 0]
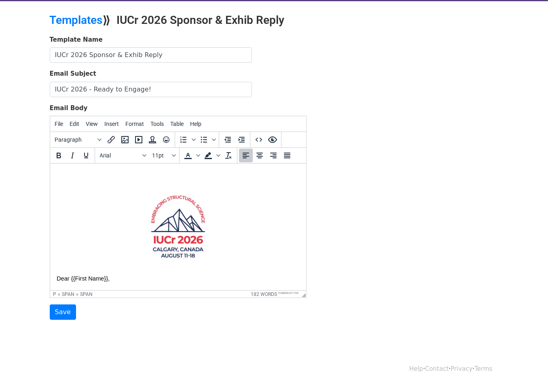
drag, startPoint x: 205, startPoint y: 275, endPoint x: 83, endPoint y: 264, distance: 121.8
click at [82, 271] on body "Dear {{First Name}}, Thank you for your interest in becoming a sponsor and exhi…" at bounding box center [177, 347] width 243 height 354
click at [172, 156] on icon "Font sizes" at bounding box center [174, 155] width 4 height 4
click at [170, 194] on div "12pt" at bounding box center [171, 197] width 12 height 10
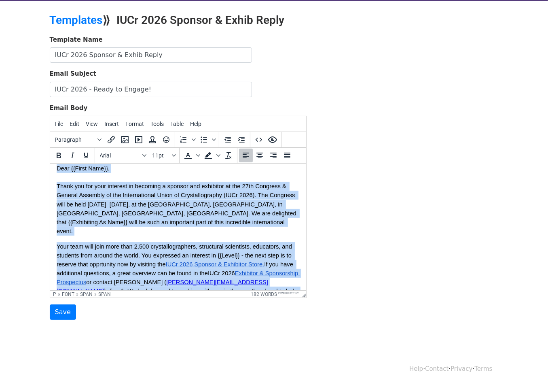
click at [140, 214] on span "Dear {{First Name}}, Thank you for your interest in becoming a sponsor and exhi…" at bounding box center [176, 199] width 241 height 69
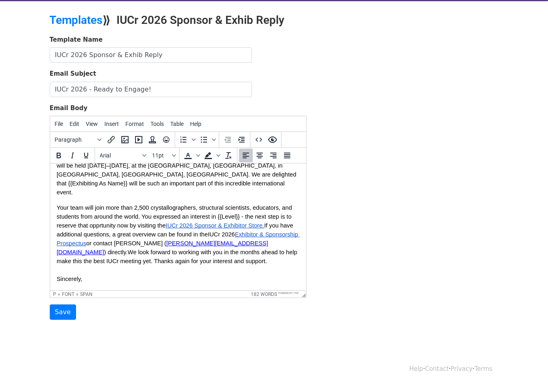
scroll to position [147, 0]
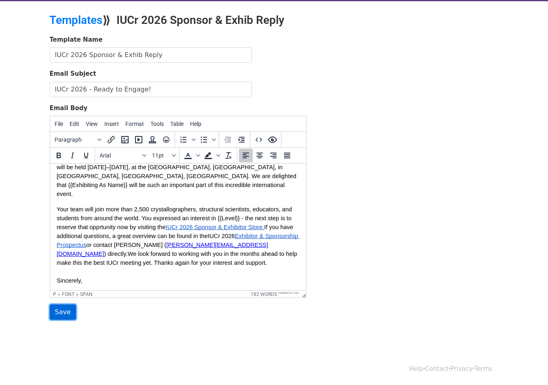
click at [65, 308] on input "Save" at bounding box center [63, 311] width 26 height 15
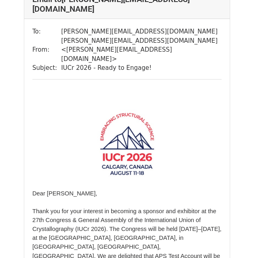
scroll to position [3103, 0]
